Goal: Check status

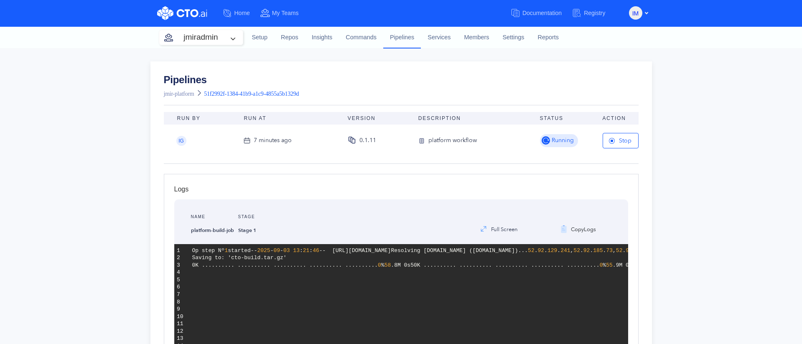
click at [154, 125] on div "Run By Run At Version Description Status Action IG 7 minutes ago 0.1.11 platfor…" at bounding box center [401, 138] width 502 height 52
click at [153, 153] on div "Run By Run At Version Description Status Action IG 8 minutes ago 0.1.11 platfor…" at bounding box center [401, 138] width 502 height 52
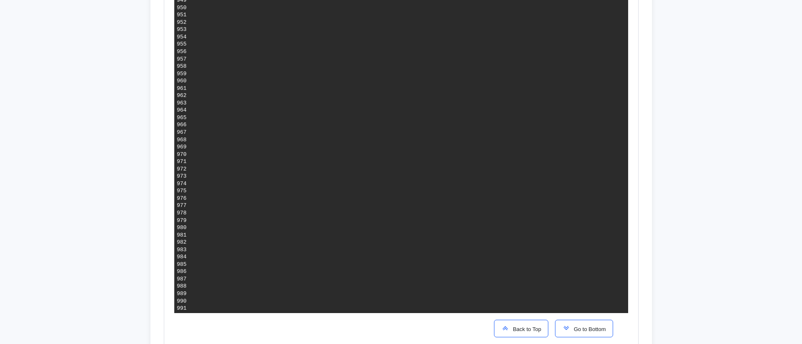
scroll to position [7206, 0]
drag, startPoint x: 377, startPoint y: 94, endPoint x: 530, endPoint y: 92, distance: 152.2
drag, startPoint x: 378, startPoint y: 94, endPoint x: 531, endPoint y: 93, distance: 153.4
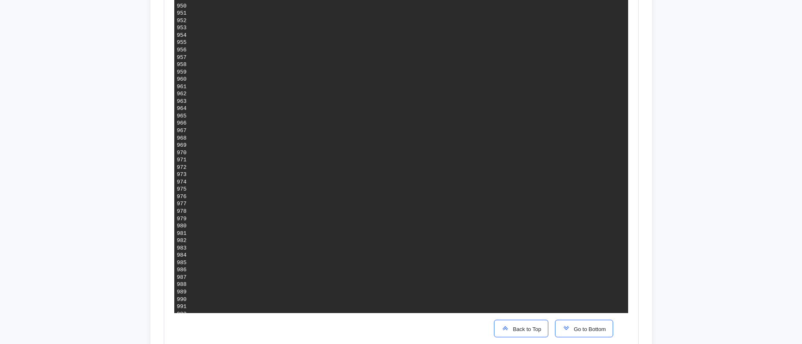
drag, startPoint x: 384, startPoint y: 94, endPoint x: 531, endPoint y: 93, distance: 146.7
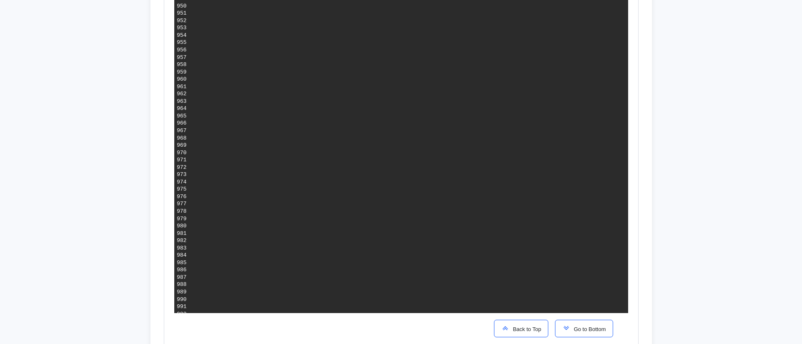
drag, startPoint x: 375, startPoint y: 94, endPoint x: 528, endPoint y: 93, distance: 153.4
drag, startPoint x: 374, startPoint y: 93, endPoint x: 529, endPoint y: 93, distance: 154.7
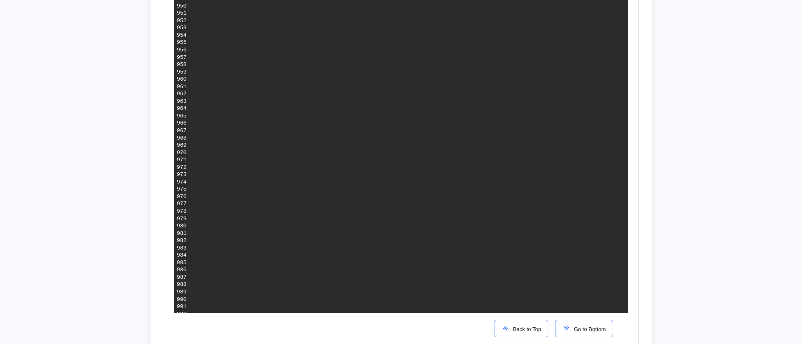
drag, startPoint x: 378, startPoint y: 94, endPoint x: 529, endPoint y: 93, distance: 150.9
drag, startPoint x: 382, startPoint y: 94, endPoint x: 532, endPoint y: 94, distance: 150.1
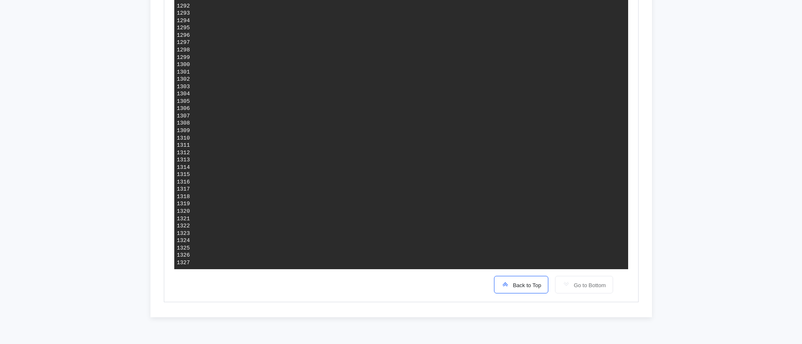
scroll to position [0, 0]
drag, startPoint x: 400, startPoint y: 194, endPoint x: 487, endPoint y: 198, distance: 87.9
drag, startPoint x: 329, startPoint y: 219, endPoint x: 388, endPoint y: 219, distance: 59.4
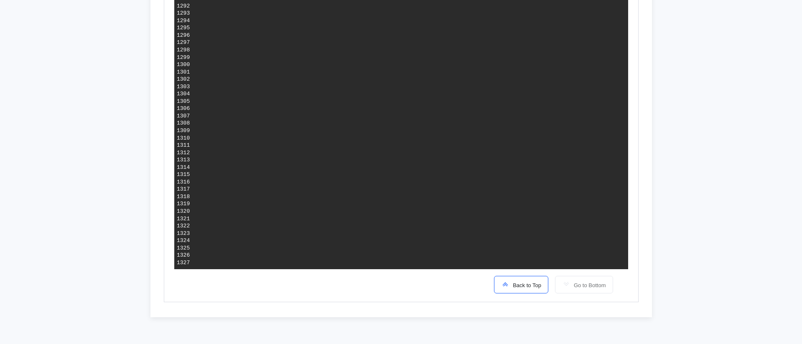
drag, startPoint x: 329, startPoint y: 228, endPoint x: 359, endPoint y: 249, distance: 36.2
